Goal: Check status: Check status

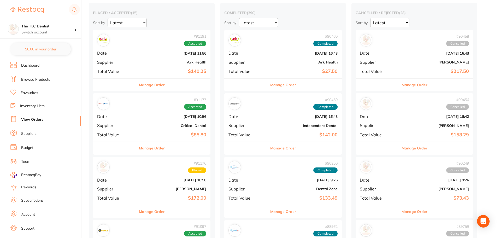
scroll to position [78, 0]
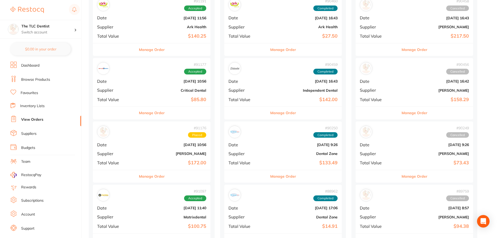
click at [137, 138] on div "# 91176 Placed" at bounding box center [151, 132] width 109 height 13
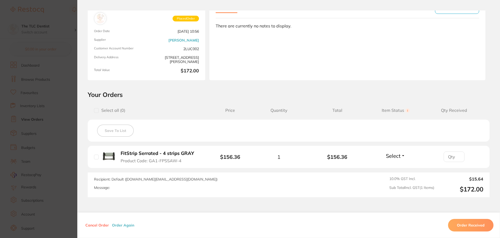
scroll to position [75, 0]
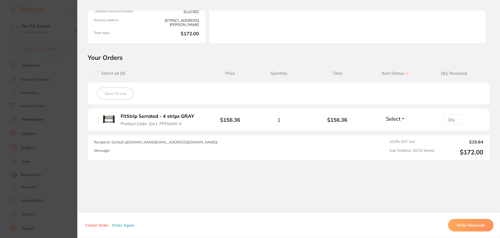
click at [46, 117] on section "Order ID: Restocq- 91176 Order Information Placed Order Order Date Aug 25 2025,…" at bounding box center [250, 119] width 500 height 238
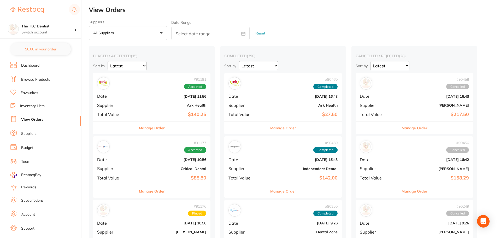
click at [153, 68] on div "Sort by Latest Notification" at bounding box center [152, 65] width 118 height 9
click at [153, 87] on div "# 91191 Accepted" at bounding box center [151, 83] width 109 height 13
click at [153, 87] on section at bounding box center [250, 119] width 500 height 238
click at [147, 153] on div "# 91177 Accepted" at bounding box center [151, 147] width 109 height 13
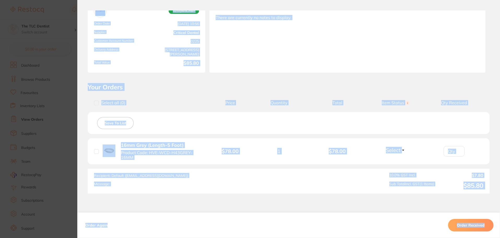
scroll to position [79, 0]
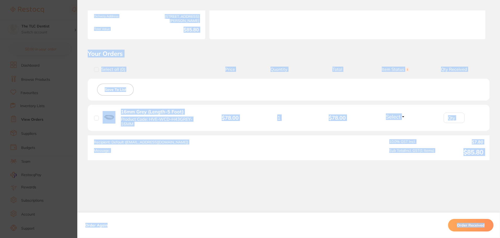
click at [109, 164] on div "Order ID: Restocq- 91177 Order Information Accepted Order Order Date Aug 25 202…" at bounding box center [288, 123] width 423 height 227
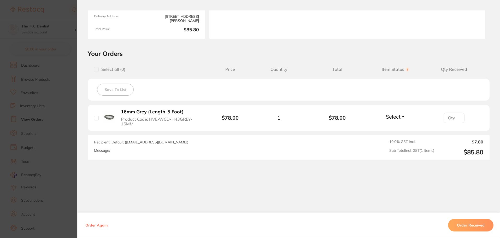
click at [40, 155] on section "Order ID: Restocq- 91177 Order Information Accepted Order Order Date Aug 25 202…" at bounding box center [250, 119] width 500 height 238
